Goal: Task Accomplishment & Management: Manage account settings

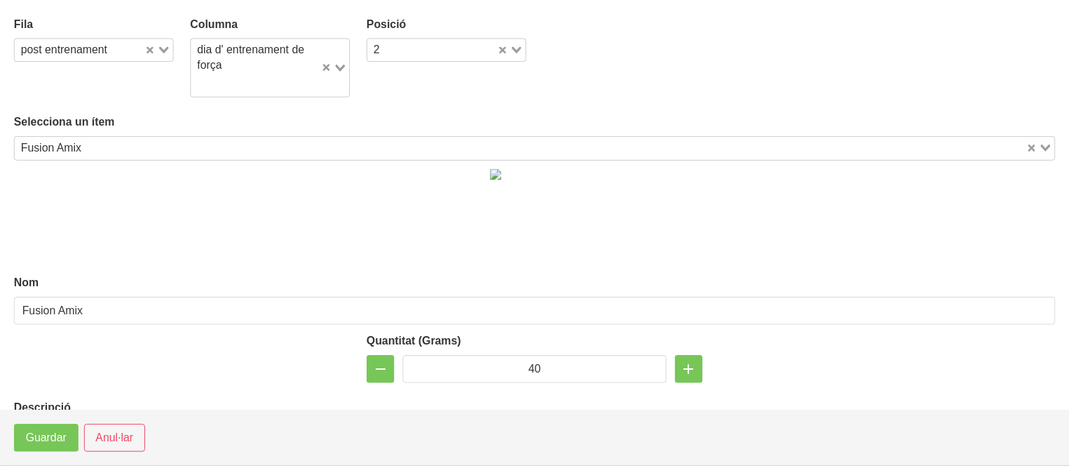
scroll to position [1848, 0]
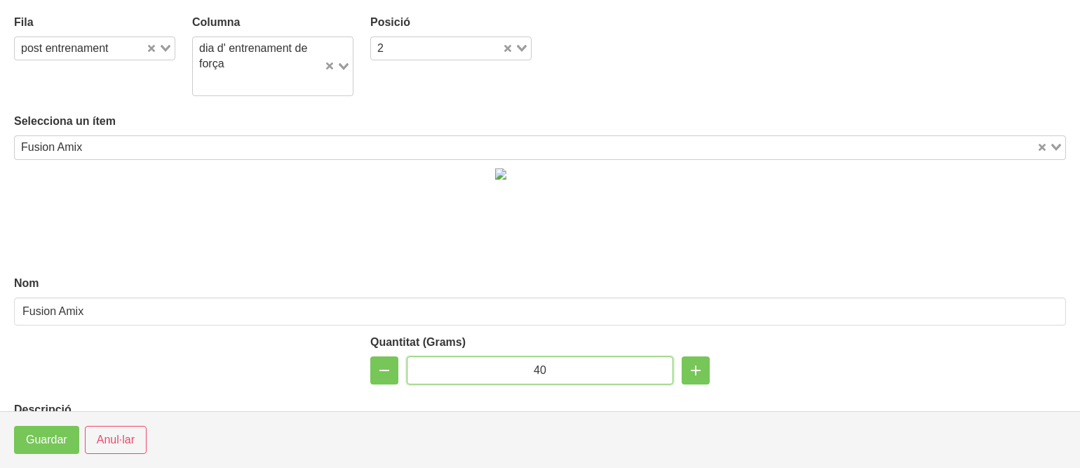
click at [536, 366] on input "40" at bounding box center [540, 370] width 266 height 28
type input "50"
click at [45, 434] on span "Guardar" at bounding box center [46, 439] width 41 height 17
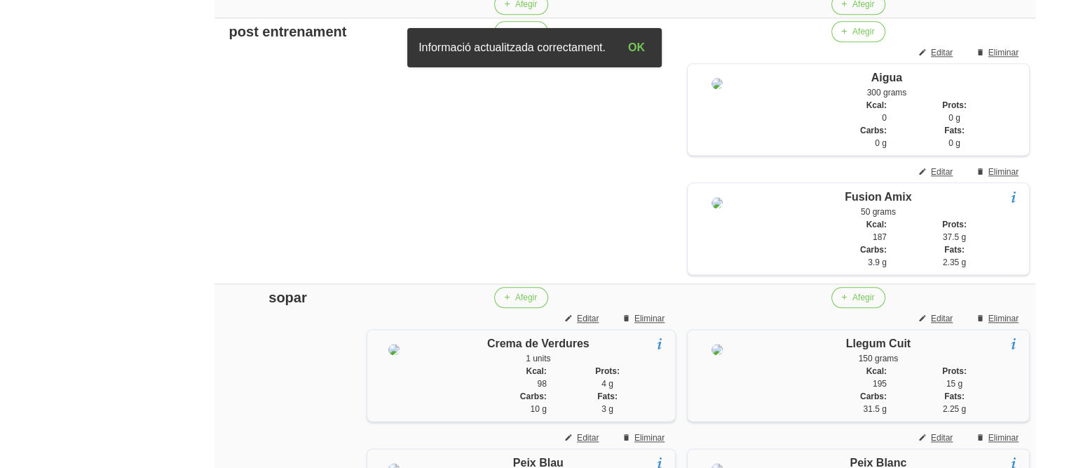
scroll to position [1652, 0]
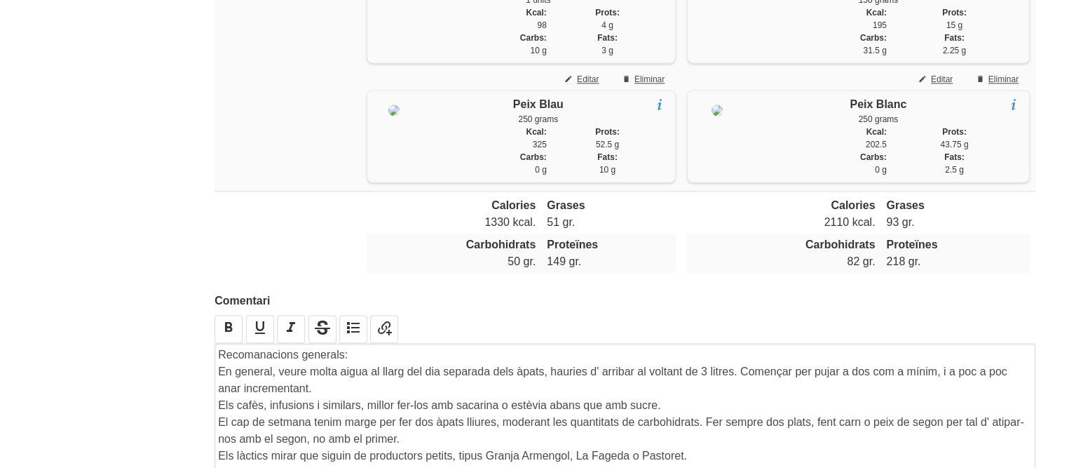
scroll to position [2010, 0]
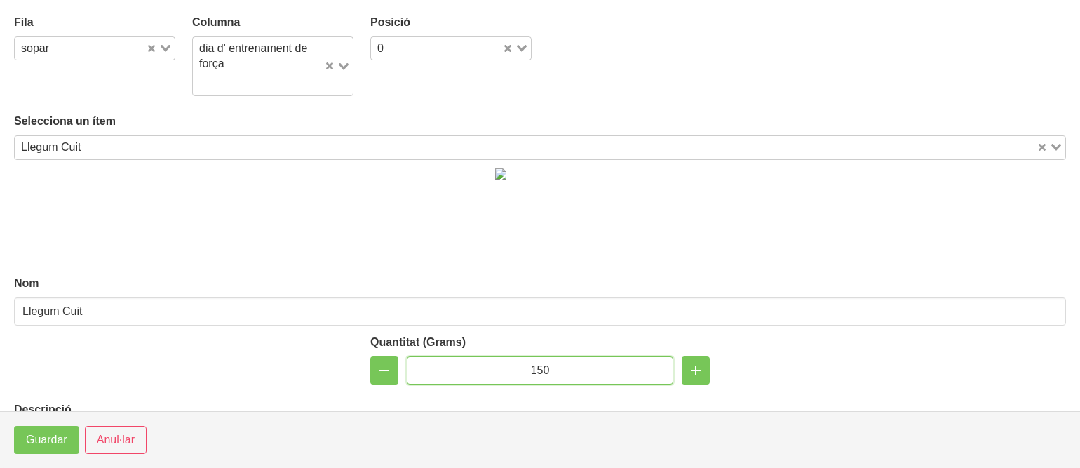
click at [531, 365] on input "150" at bounding box center [540, 370] width 266 height 28
type input "100"
click at [53, 444] on span "Guardar" at bounding box center [46, 439] width 41 height 17
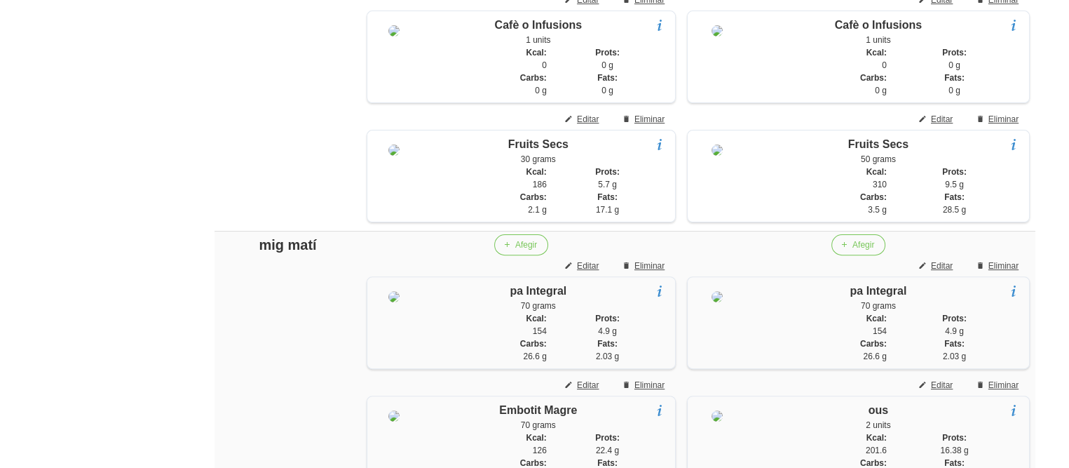
scroll to position [393, 0]
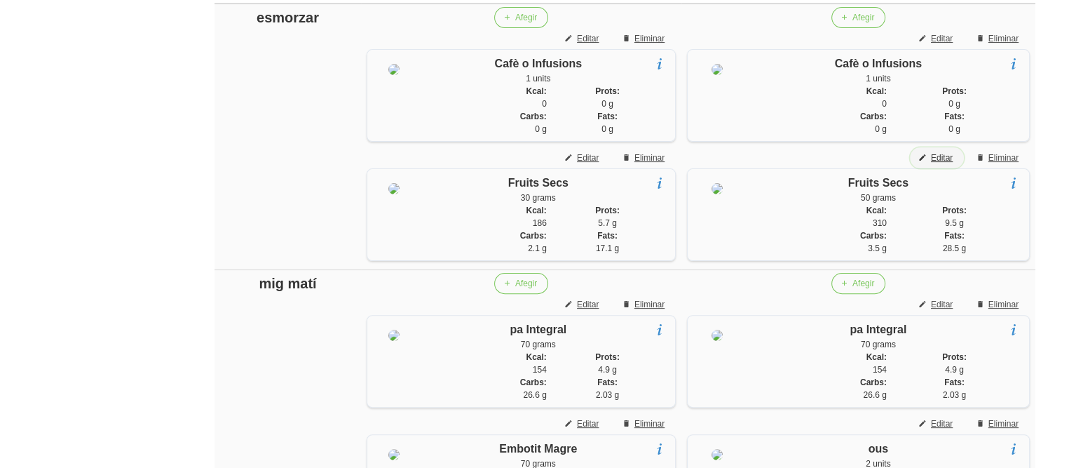
click at [949, 159] on span "Editar" at bounding box center [942, 157] width 22 height 13
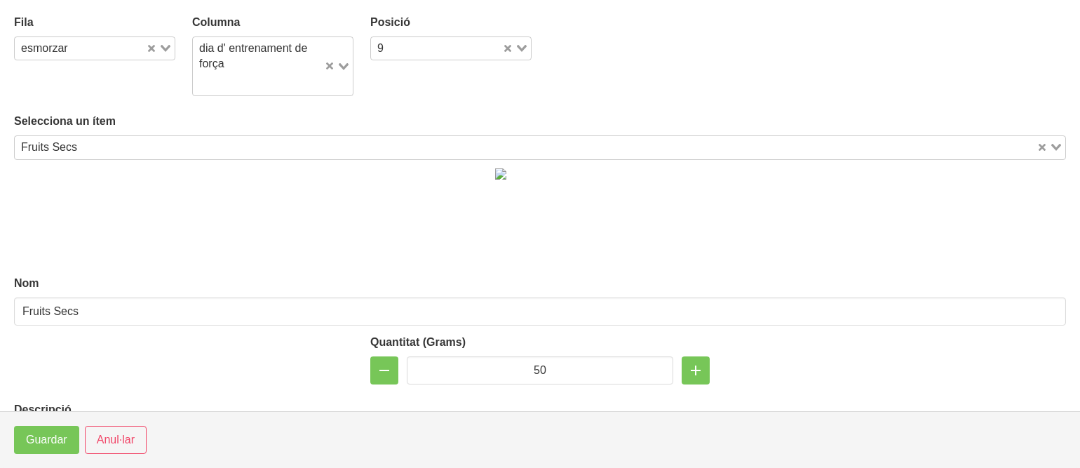
click at [949, 160] on div at bounding box center [540, 213] width 1069 height 107
click at [538, 366] on input "50" at bounding box center [540, 370] width 266 height 28
click at [529, 367] on input "50" at bounding box center [540, 370] width 266 height 28
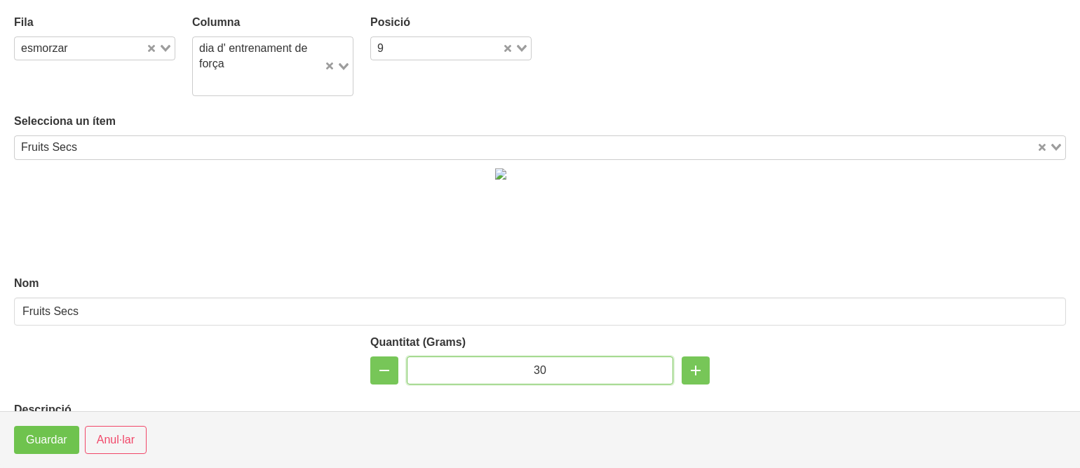
type input "30"
click at [32, 440] on span "Guardar" at bounding box center [46, 439] width 41 height 17
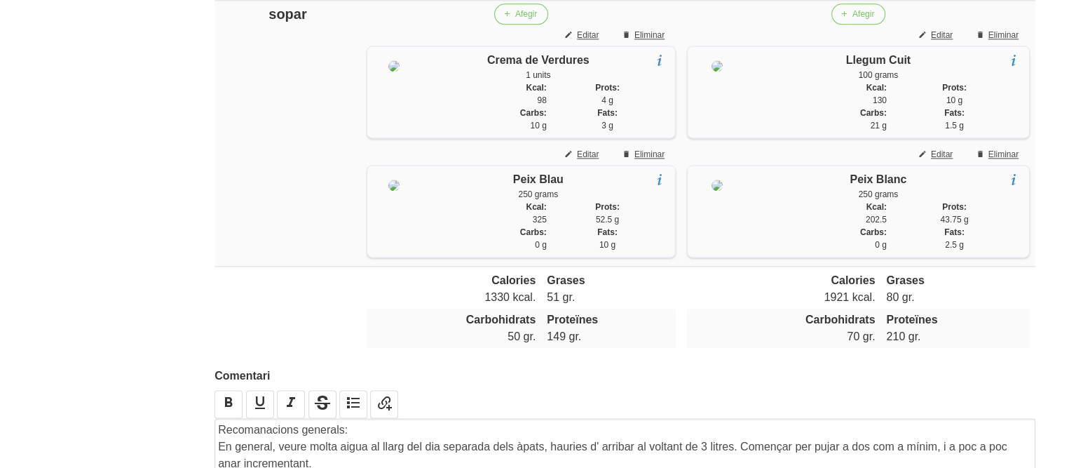
scroll to position [1963, 0]
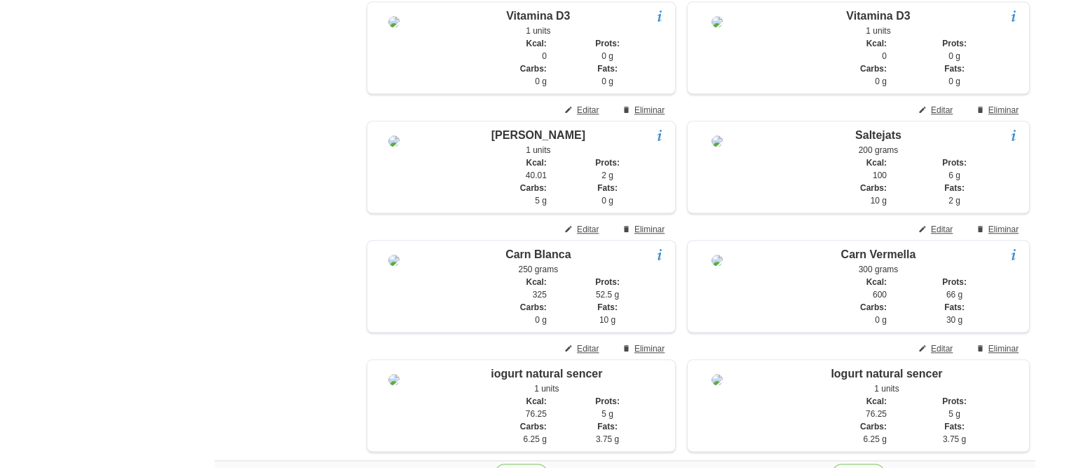
scroll to position [1207, 0]
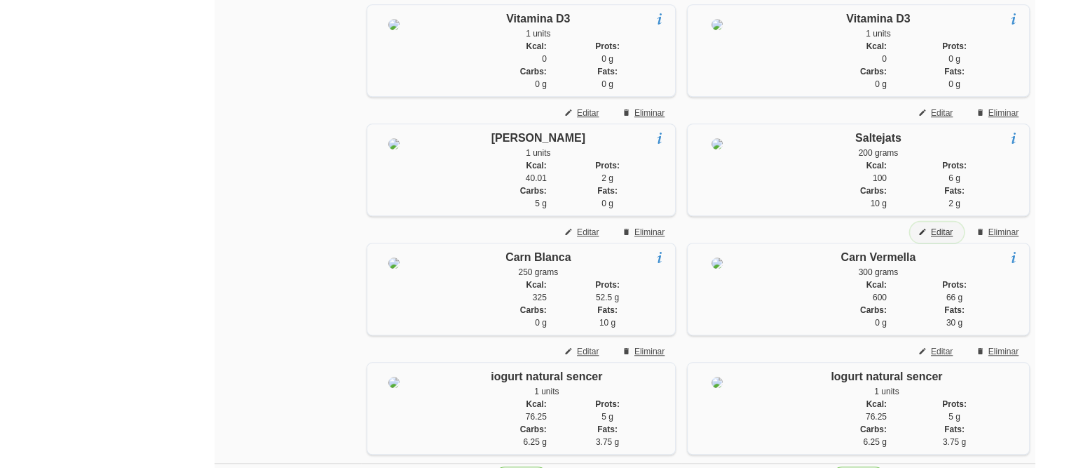
click at [933, 238] on span "Editar" at bounding box center [942, 232] width 22 height 13
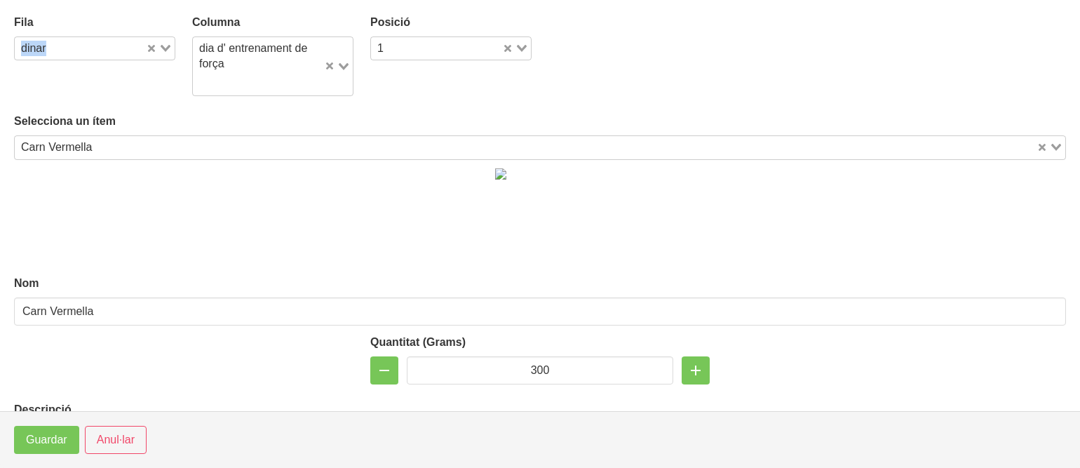
drag, startPoint x: 43, startPoint y: 28, endPoint x: 44, endPoint y: 39, distance: 10.5
click at [44, 39] on div "Fila dinar Loading..." at bounding box center [94, 37] width 161 height 46
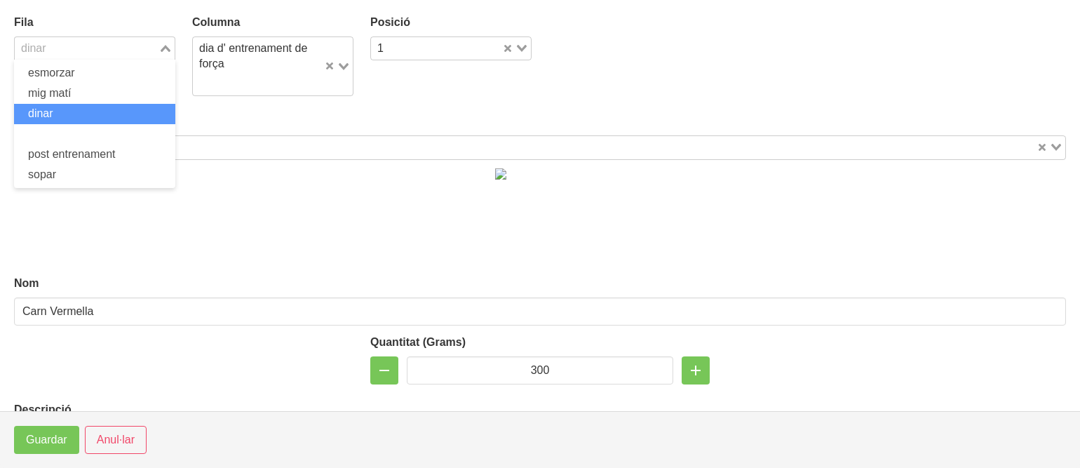
click at [44, 39] on div "dinar" at bounding box center [87, 47] width 144 height 20
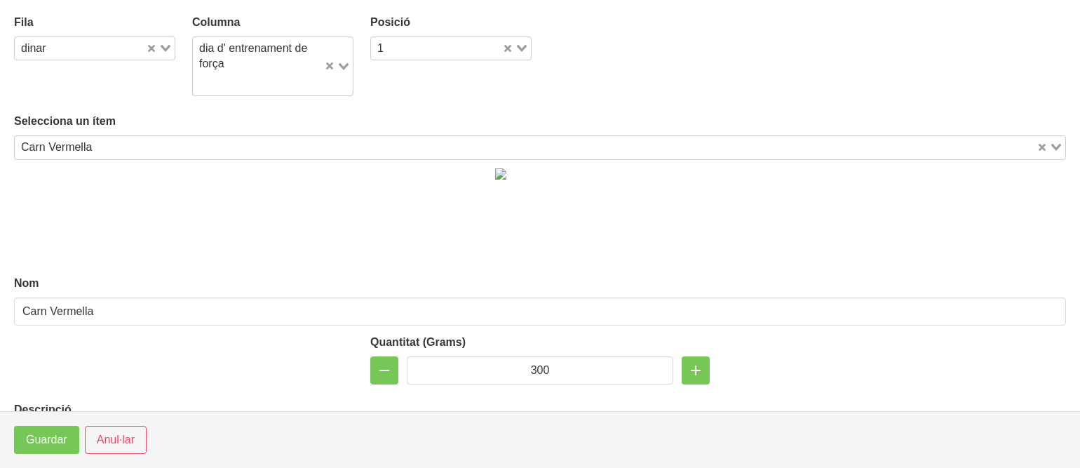
click at [44, 39] on div "dinar" at bounding box center [80, 47] width 131 height 20
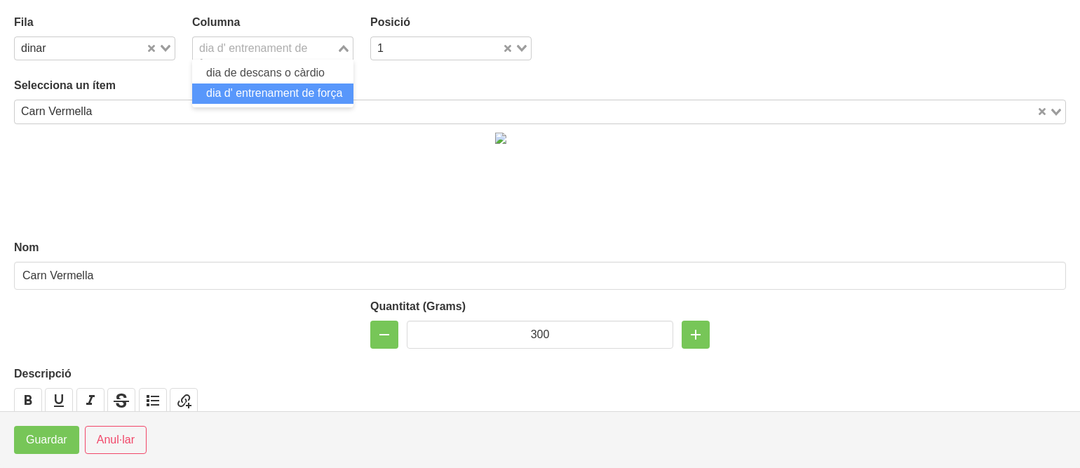
click at [216, 47] on div "dia d' entrenament de força" at bounding box center [265, 47] width 144 height 20
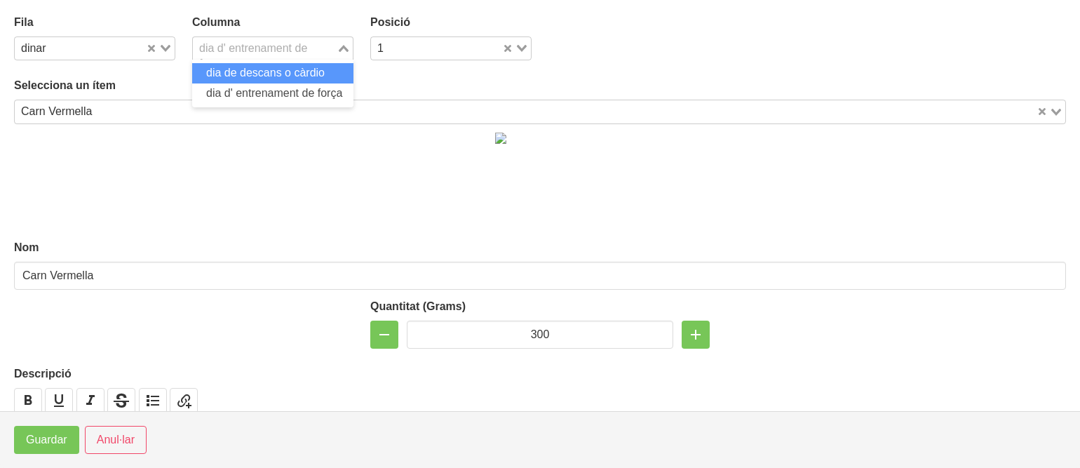
click at [213, 66] on li "dia de descans o càrdio" at bounding box center [272, 73] width 161 height 20
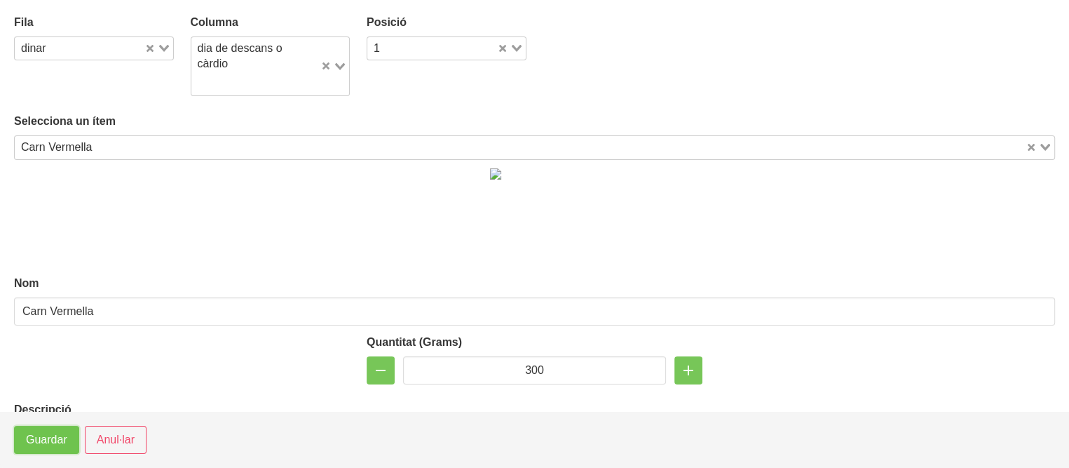
click at [41, 433] on span "Guardar" at bounding box center [46, 439] width 41 height 17
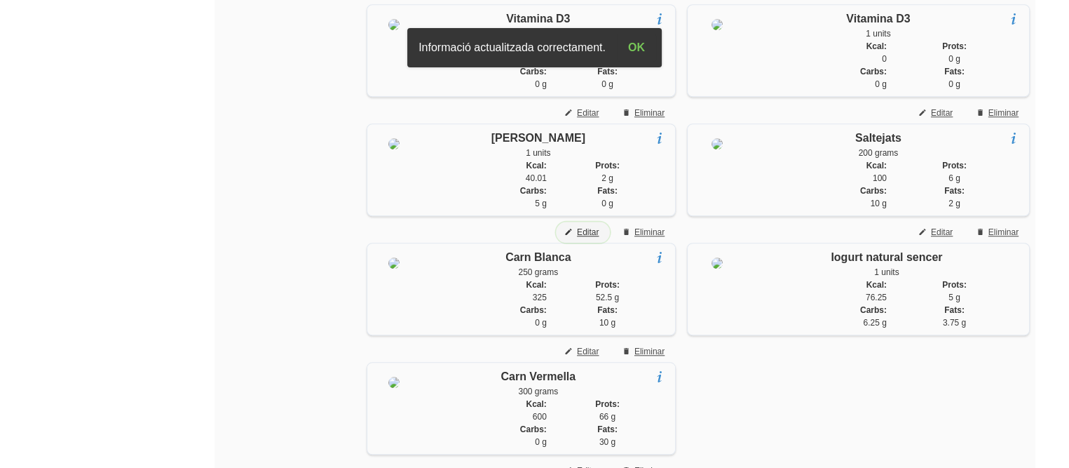
click at [581, 238] on span "Editar" at bounding box center [588, 232] width 22 height 13
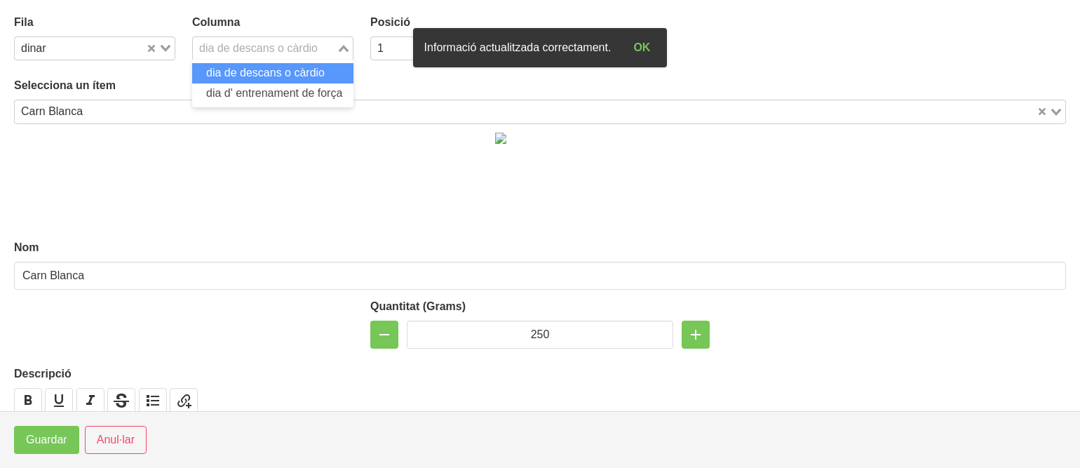
click at [229, 60] on div "dia de descans o càrdio Loading... dia de descans o càrdio dia d' entrenament d…" at bounding box center [272, 48] width 161 height 24
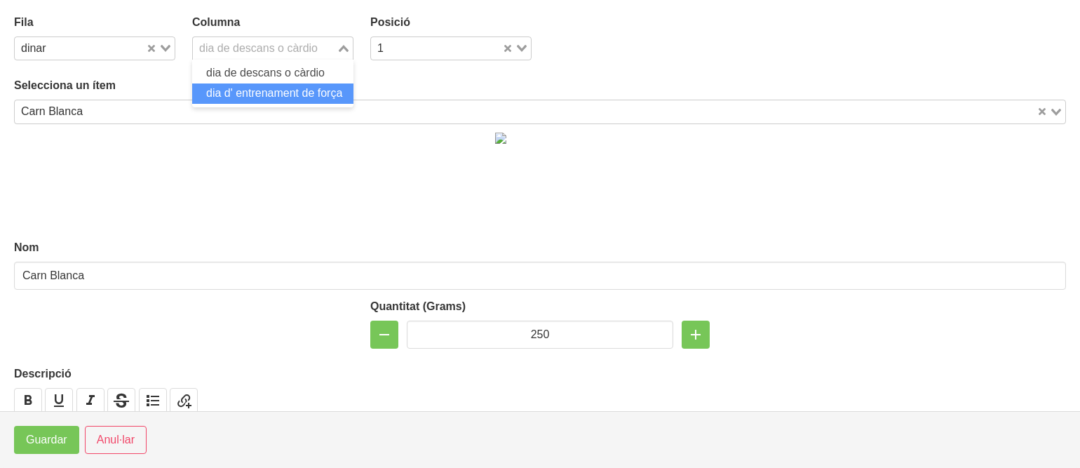
click at [231, 86] on li "dia d' entrenament de força" at bounding box center [272, 93] width 161 height 20
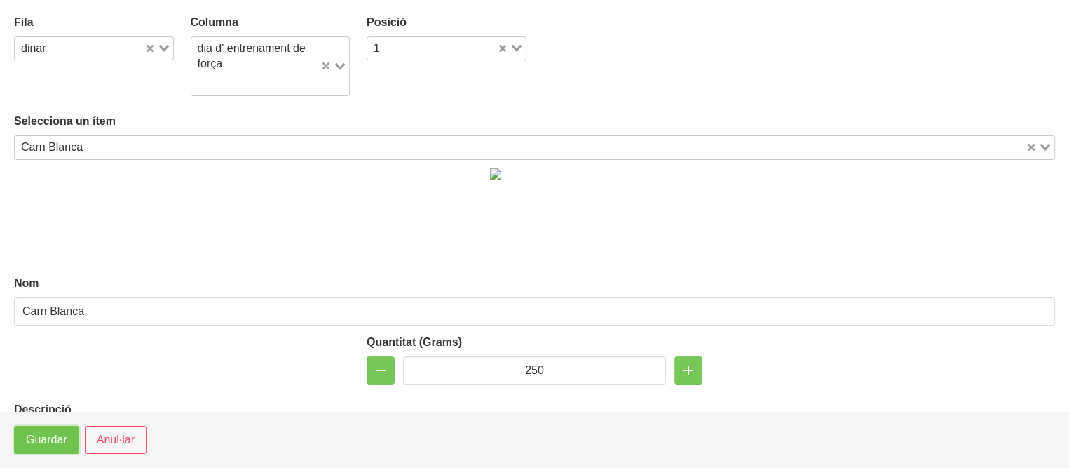
click at [55, 432] on span "Guardar" at bounding box center [46, 439] width 41 height 17
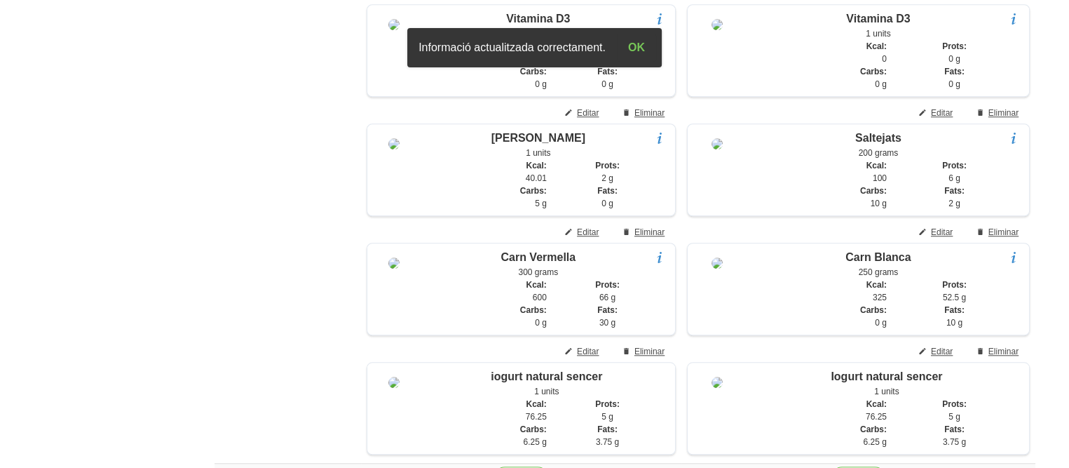
click at [105, 292] on aside "General Dashboard Seccions Clients Administradors Comunicacions Esdeveniments A…" at bounding box center [82, 222] width 181 height 2782
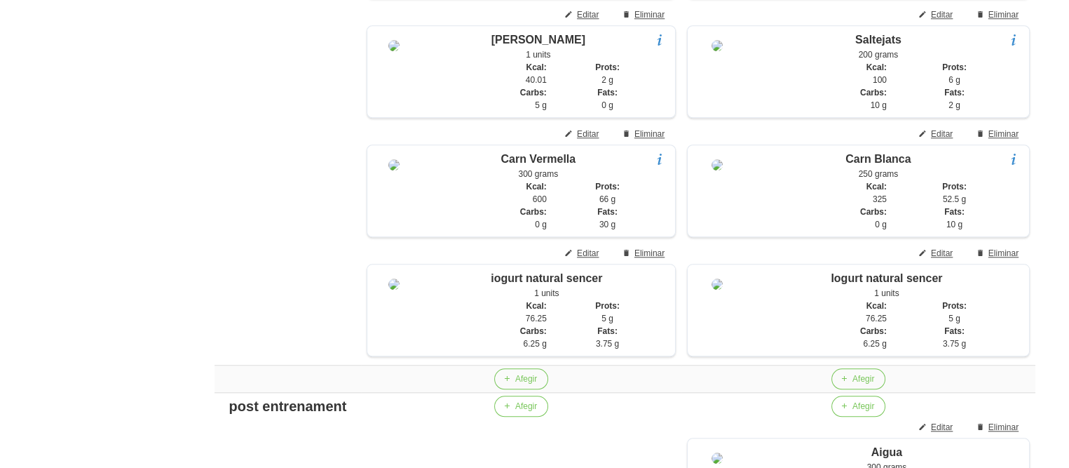
scroll to position [1268, 0]
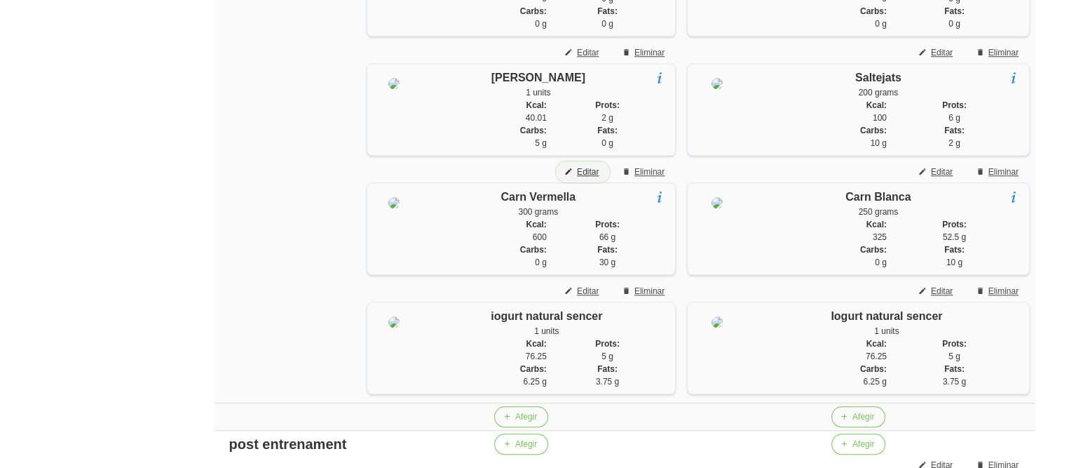
click at [590, 178] on span "Editar" at bounding box center [588, 171] width 22 height 13
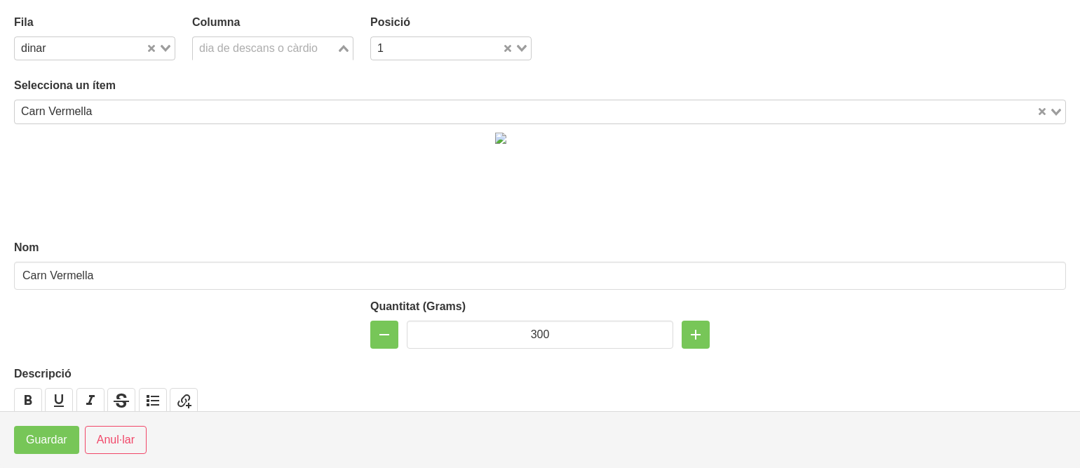
click at [232, 47] on div "dia de descans o càrdio" at bounding box center [265, 47] width 144 height 20
click at [242, 92] on span "dia d' entrenament de força" at bounding box center [274, 93] width 136 height 12
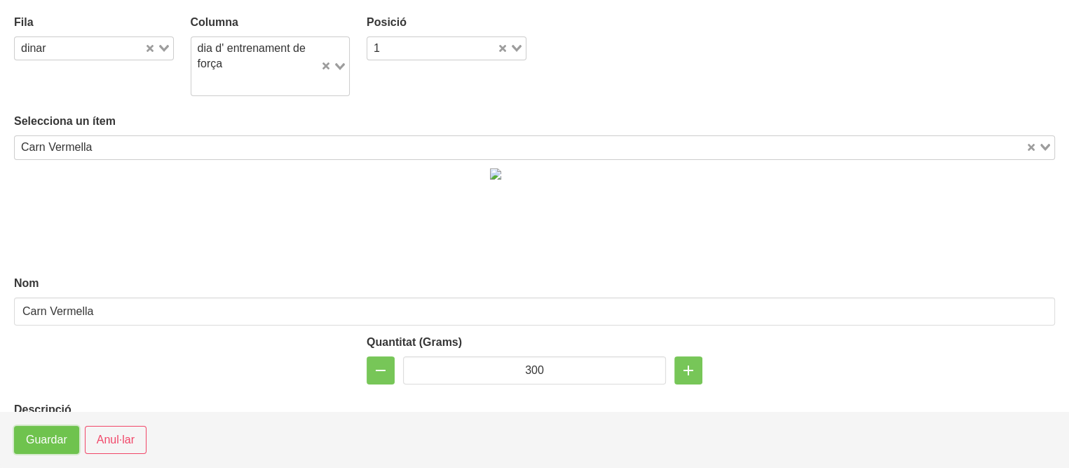
click at [34, 437] on span "Guardar" at bounding box center [46, 439] width 41 height 17
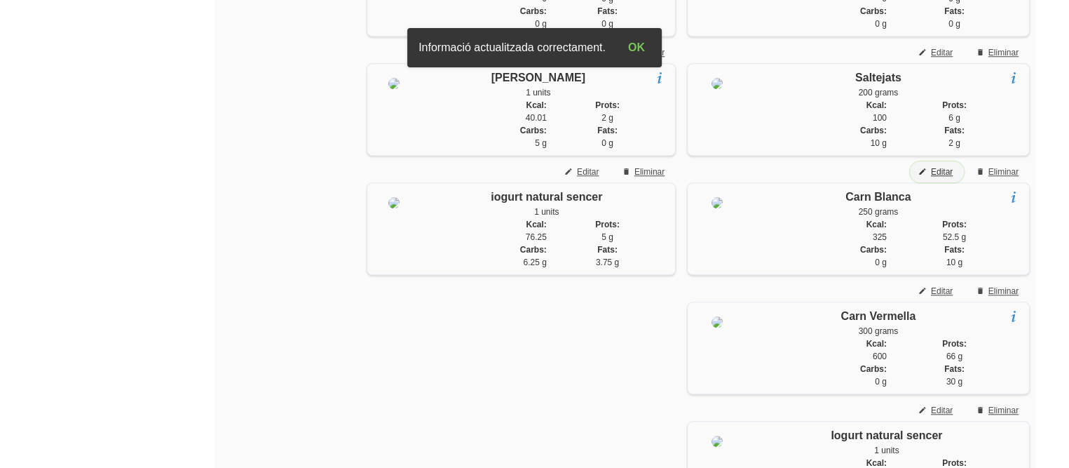
click at [946, 178] on span "Editar" at bounding box center [942, 171] width 22 height 13
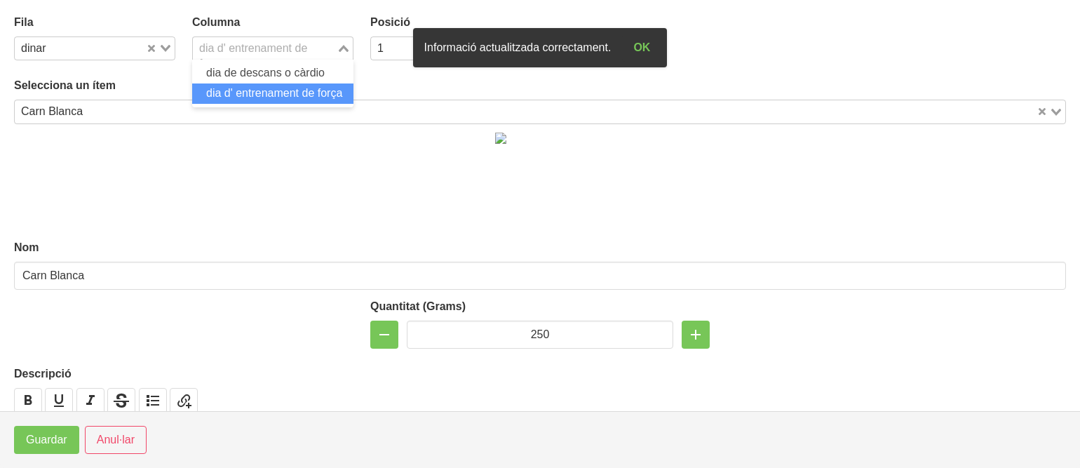
click at [255, 55] on div "dia d' entrenament de força" at bounding box center [265, 47] width 144 height 20
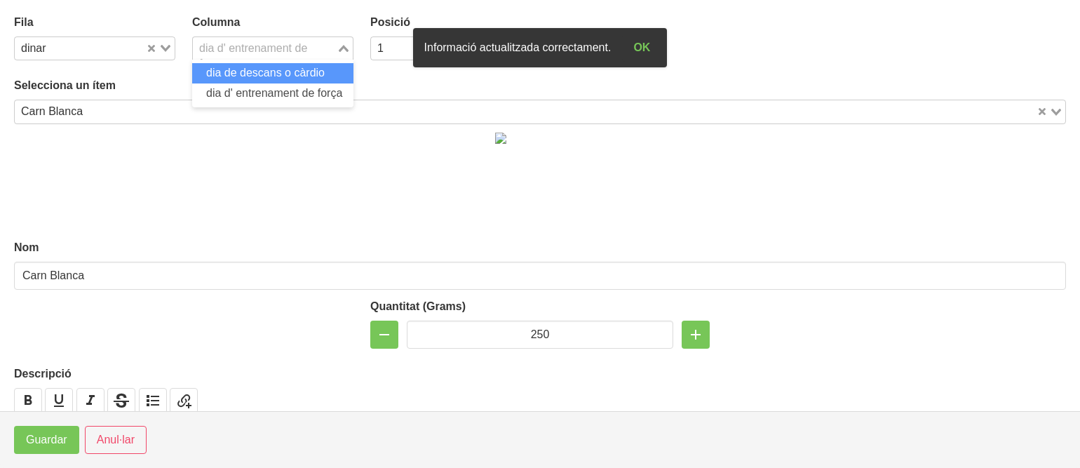
click at [252, 79] on span "dia de descans o càrdio" at bounding box center [265, 73] width 118 height 12
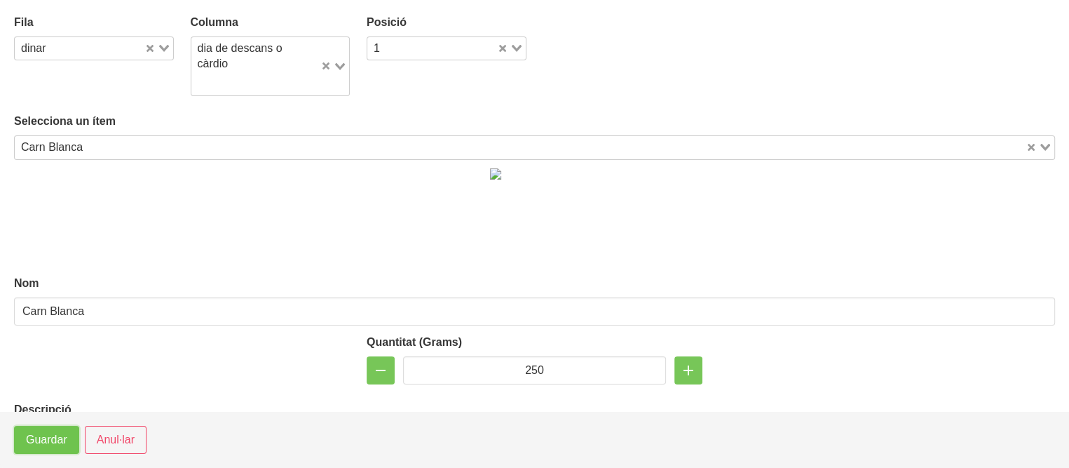
click at [48, 438] on span "Guardar" at bounding box center [46, 439] width 41 height 17
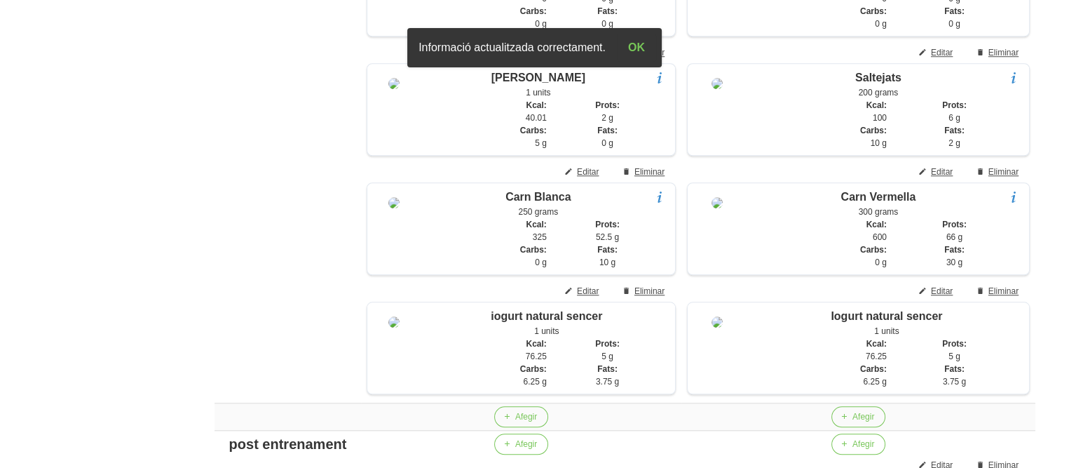
click at [148, 283] on aside "General Dashboard Seccions Clients Administradors Comunicacions Esdeveniments A…" at bounding box center [82, 161] width 181 height 2782
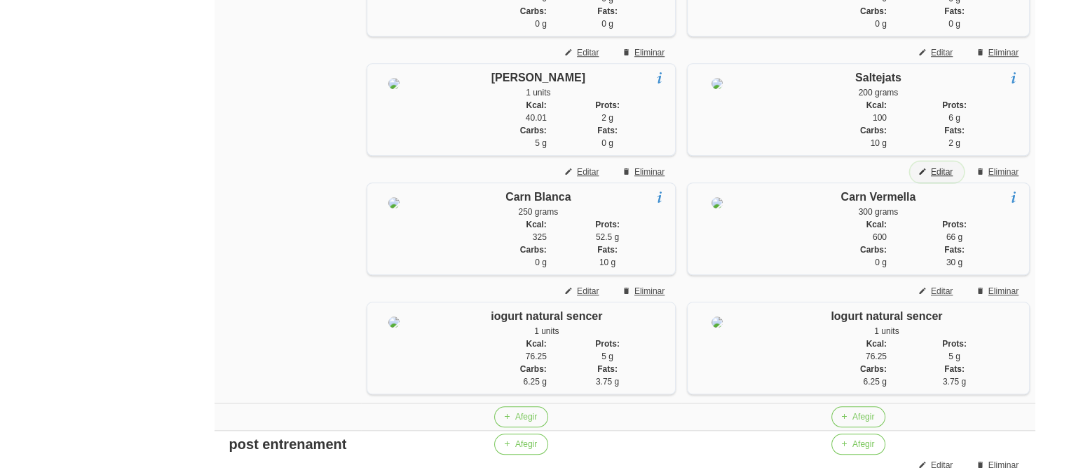
click at [942, 178] on span "Editar" at bounding box center [942, 171] width 22 height 13
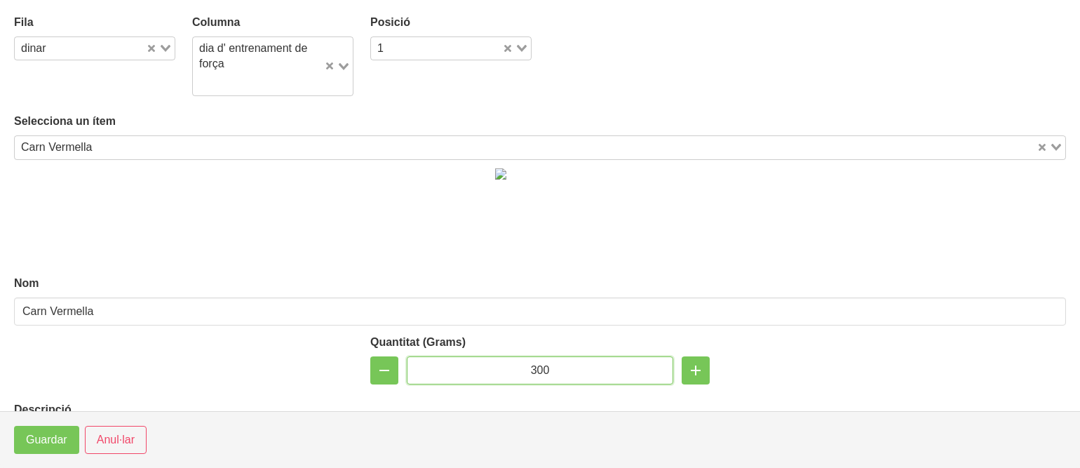
click at [536, 369] on input "300" at bounding box center [540, 370] width 266 height 28
type input "250"
click at [60, 428] on button "Guardar" at bounding box center [46, 440] width 65 height 28
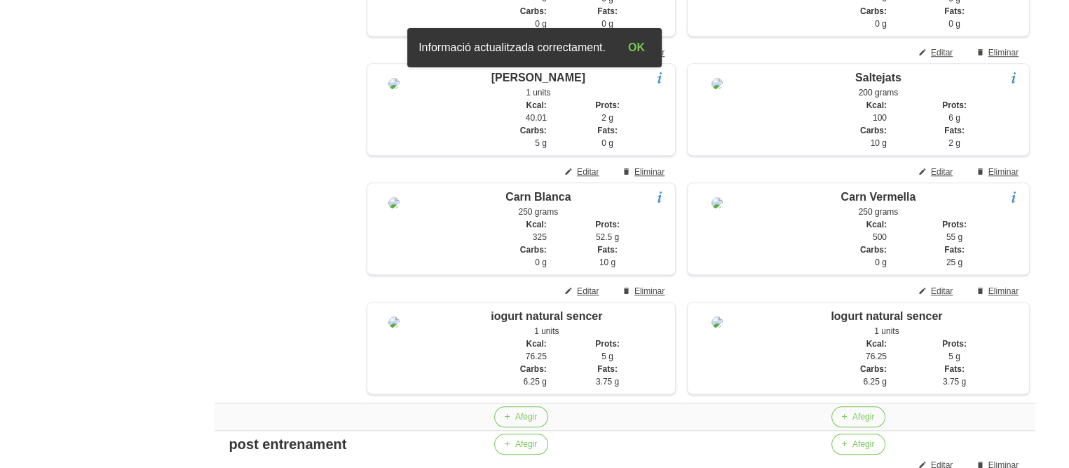
click at [81, 259] on aside "General Dashboard Seccions Clients Administradors Comunicacions Esdeveniments A…" at bounding box center [82, 161] width 181 height 2782
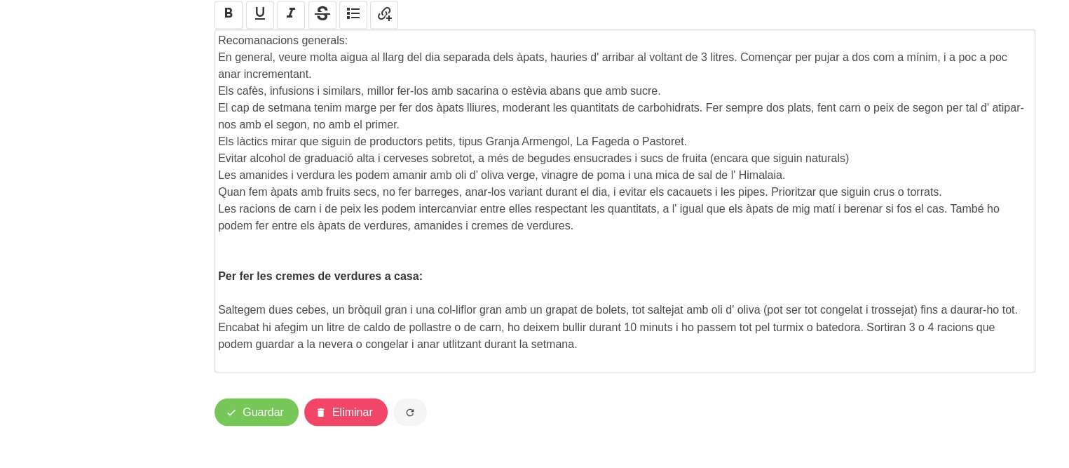
scroll to position [2403, 0]
click at [269, 418] on span "Guardar" at bounding box center [263, 411] width 41 height 17
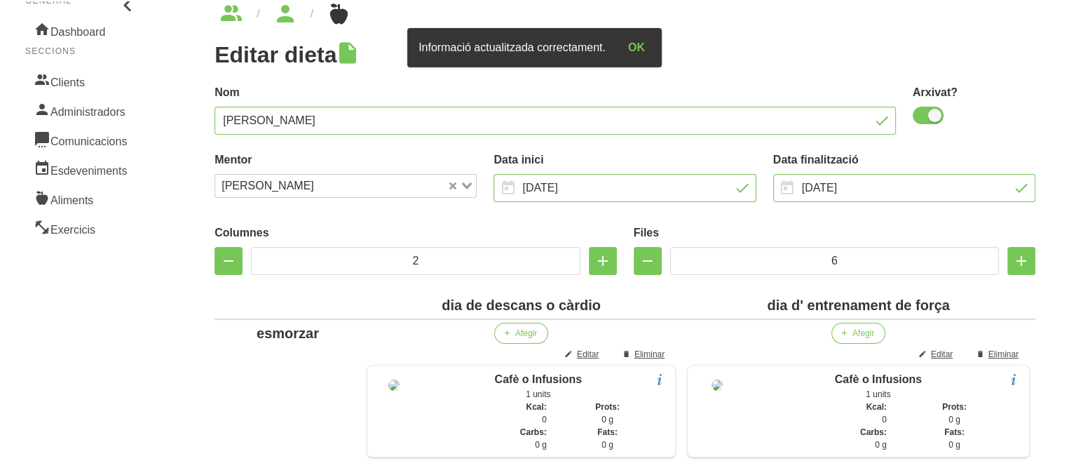
scroll to position [0, 0]
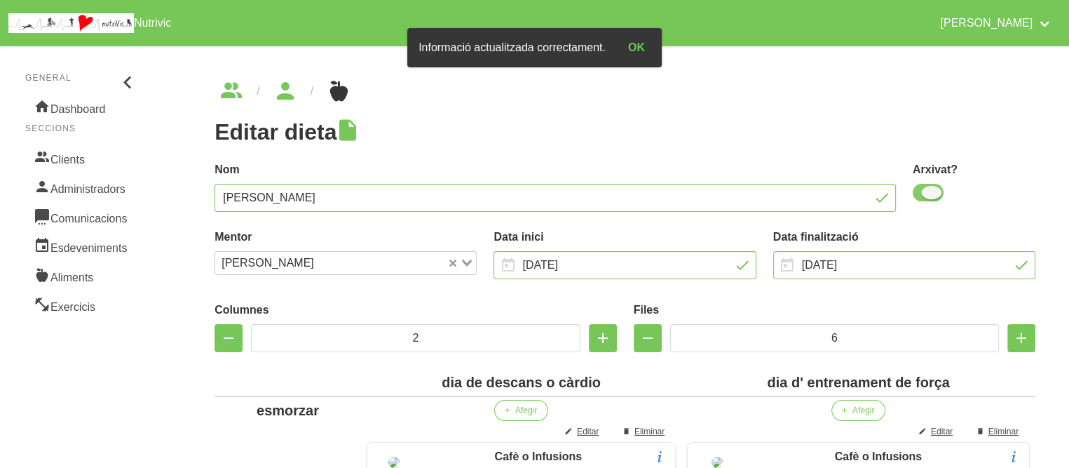
click at [921, 191] on span at bounding box center [928, 193] width 31 height 18
click at [921, 191] on input "checkbox" at bounding box center [917, 192] width 9 height 9
checkbox input "false"
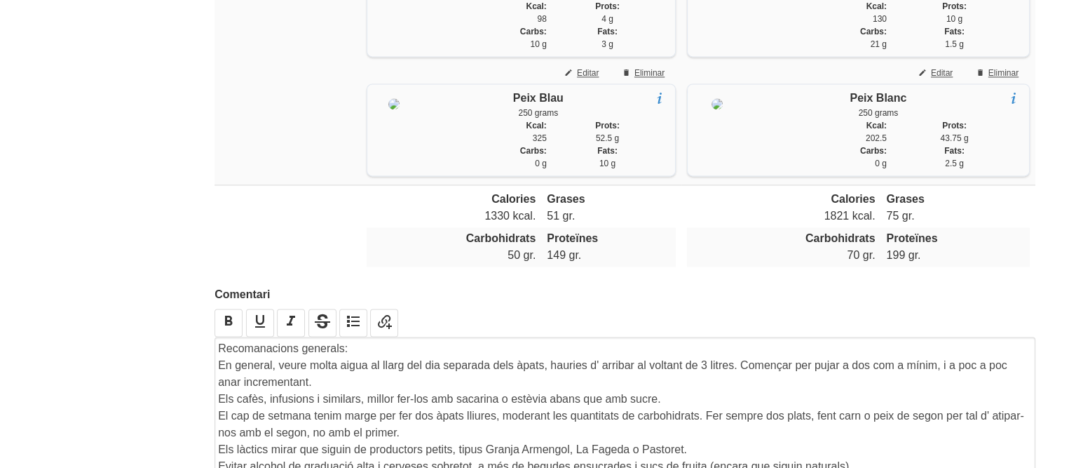
scroll to position [2403, 0]
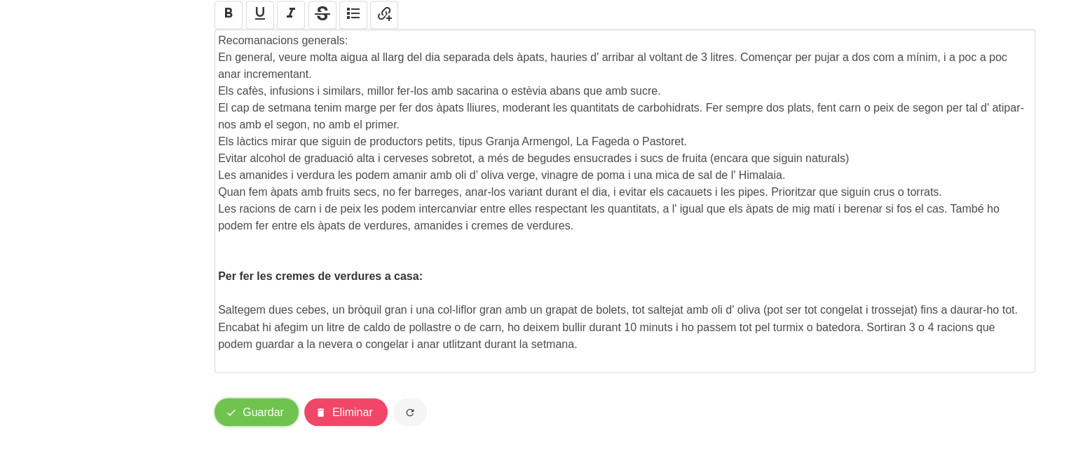
click at [250, 406] on span "Guardar" at bounding box center [263, 411] width 41 height 17
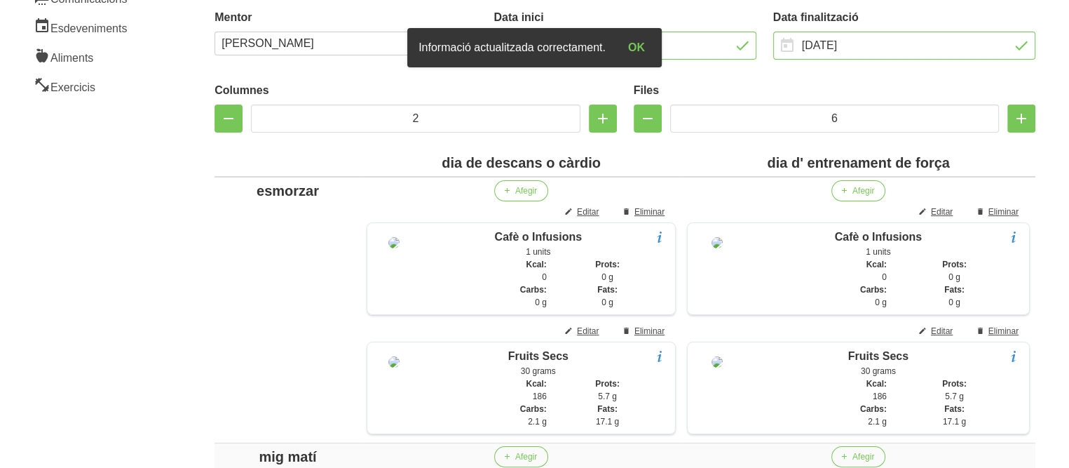
scroll to position [0, 0]
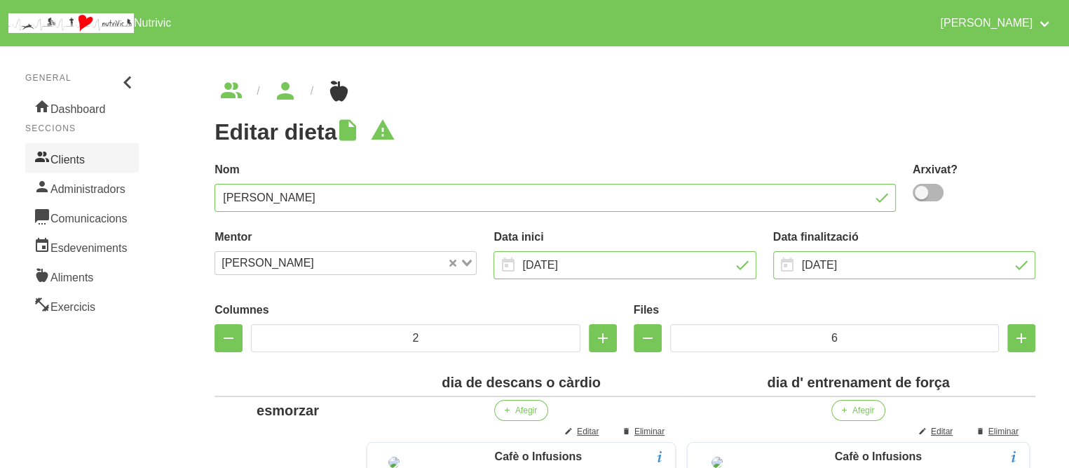
click at [86, 157] on link "Clients" at bounding box center [82, 157] width 114 height 29
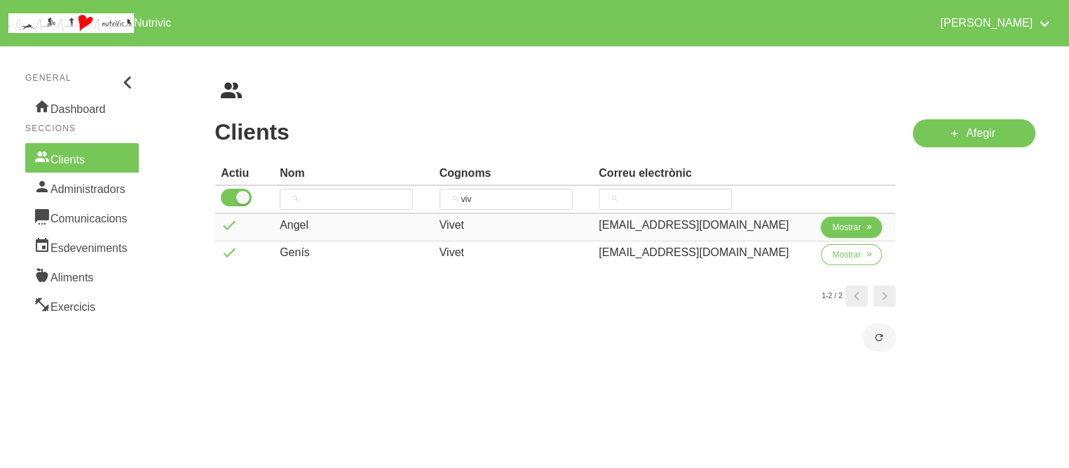
click at [865, 230] on icon "button" at bounding box center [869, 227] width 8 height 13
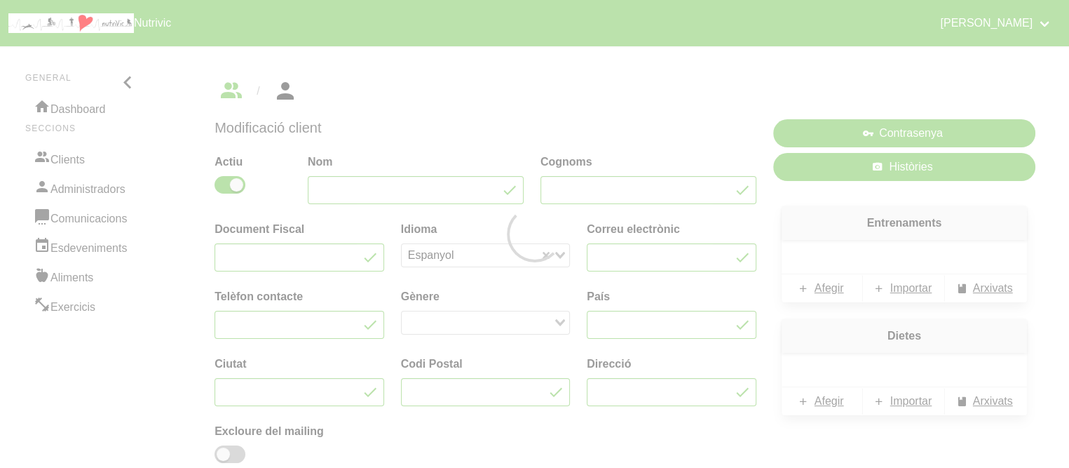
type input "Angel"
type input "Vivet"
type input "[EMAIL_ADDRESS][DOMAIN_NAME]"
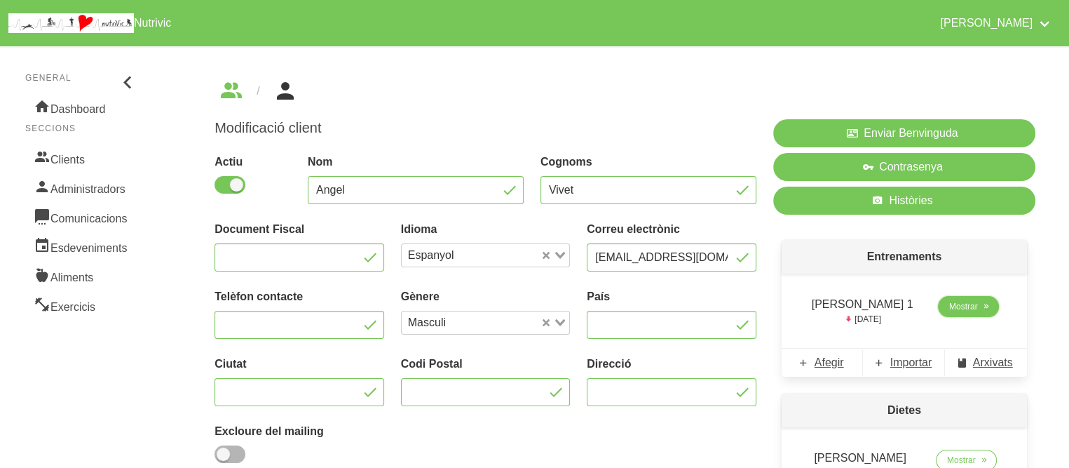
click at [960, 309] on span "Mostrar" at bounding box center [963, 306] width 29 height 13
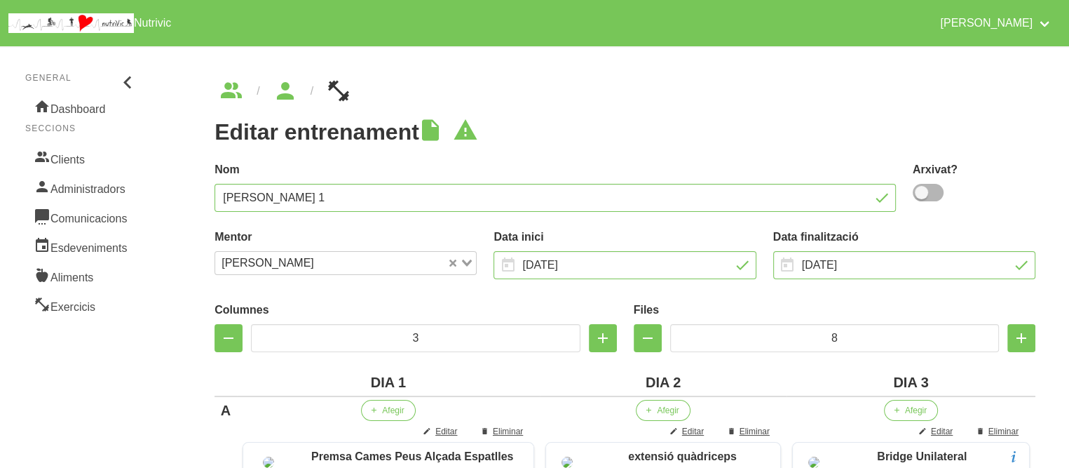
click at [691, 126] on h1 "Editar entrenament" at bounding box center [625, 131] width 821 height 25
